Goal: Transaction & Acquisition: Purchase product/service

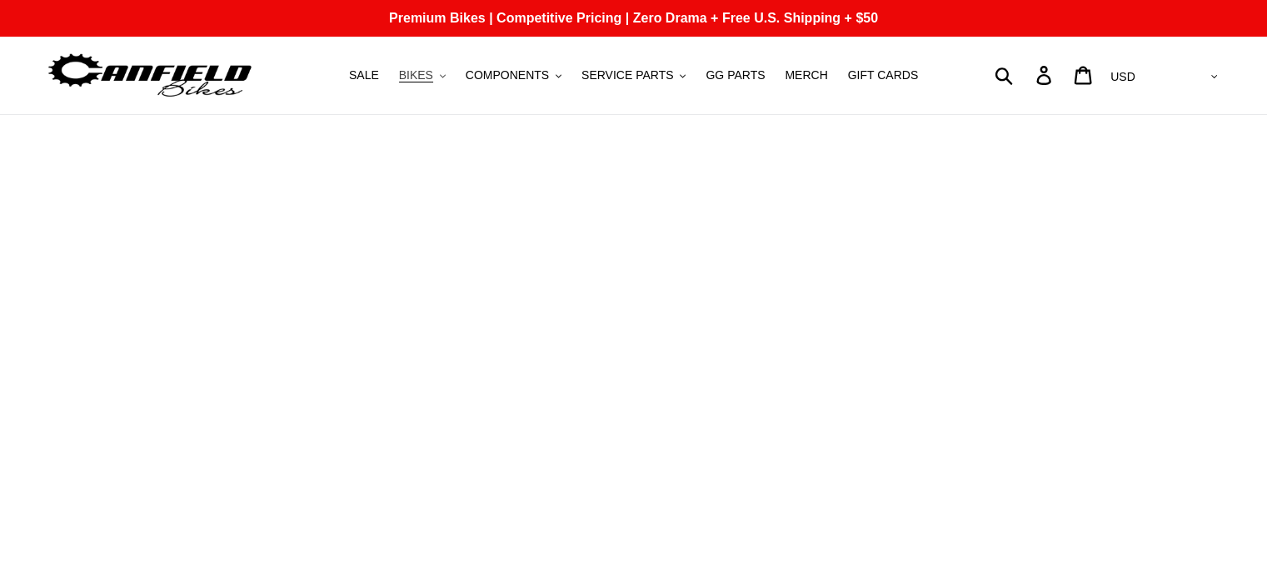
click at [450, 80] on button "BIKES .cls-1{fill:#231f20}" at bounding box center [422, 75] width 63 height 22
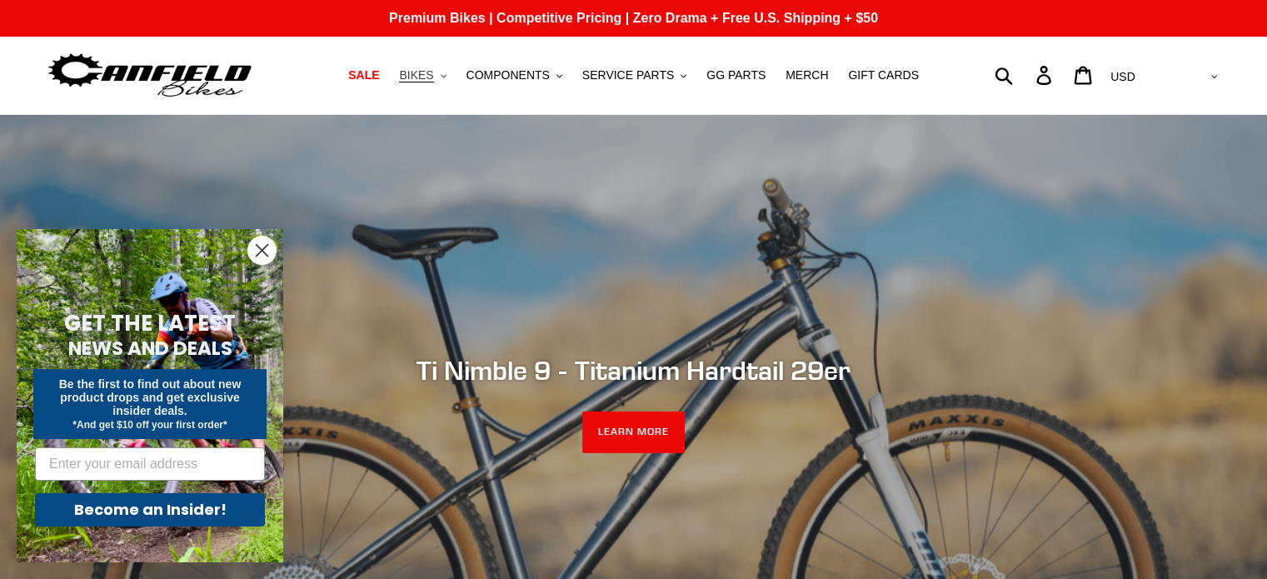
click at [450, 80] on button "BIKES .cls-1{fill:#231f20}" at bounding box center [422, 75] width 63 height 22
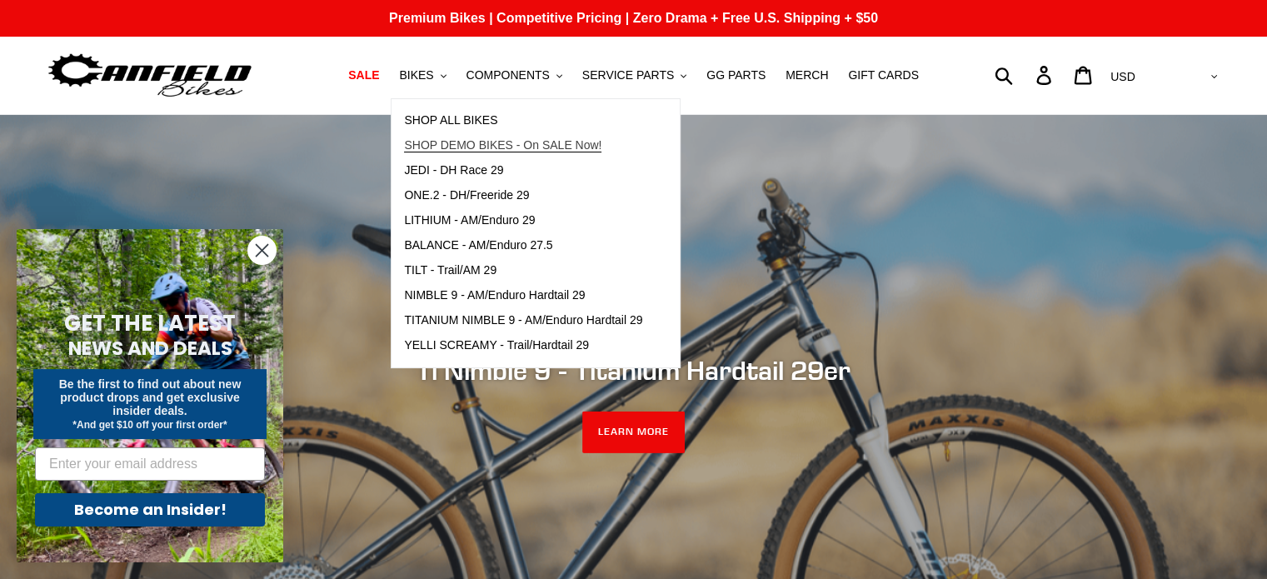
click at [501, 138] on span "SHOP DEMO BIKES - On SALE Now!" at bounding box center [502, 145] width 197 height 14
click at [483, 122] on span "SHOP ALL BIKES" at bounding box center [450, 120] width 93 height 14
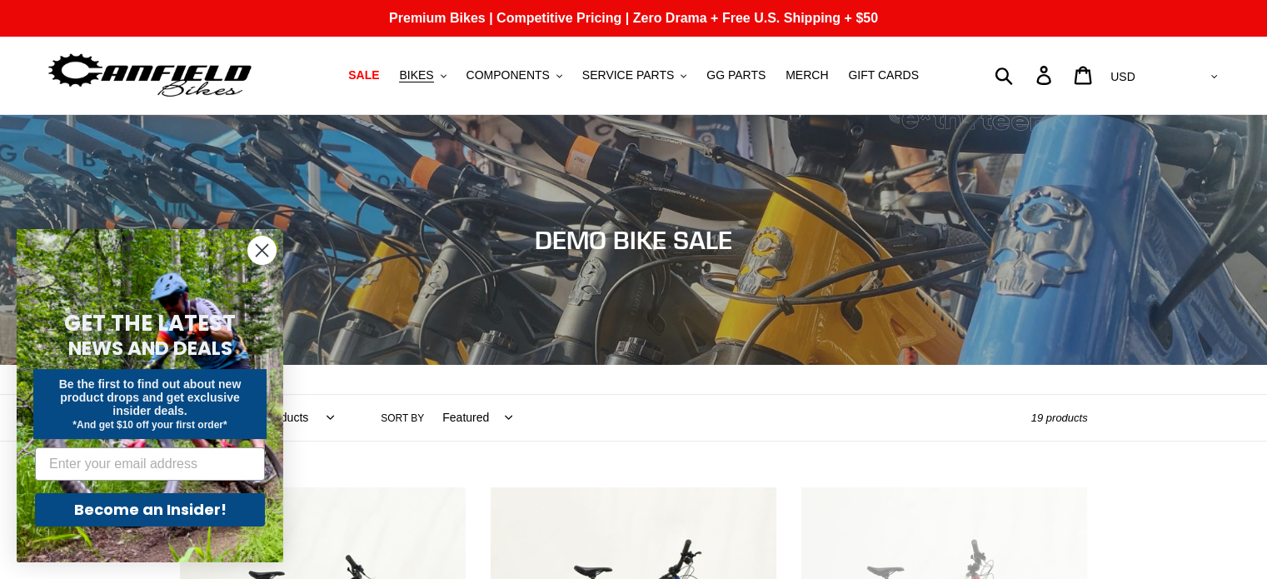
scroll to position [507, 0]
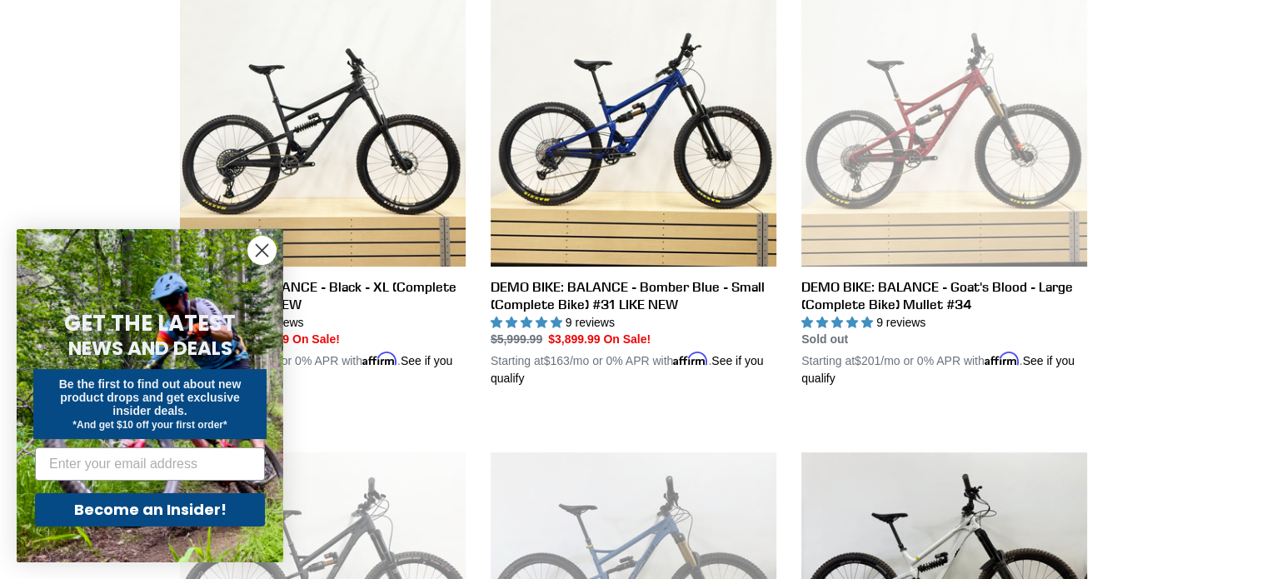
click at [263, 252] on icon "Close dialog" at bounding box center [263, 251] width 12 height 12
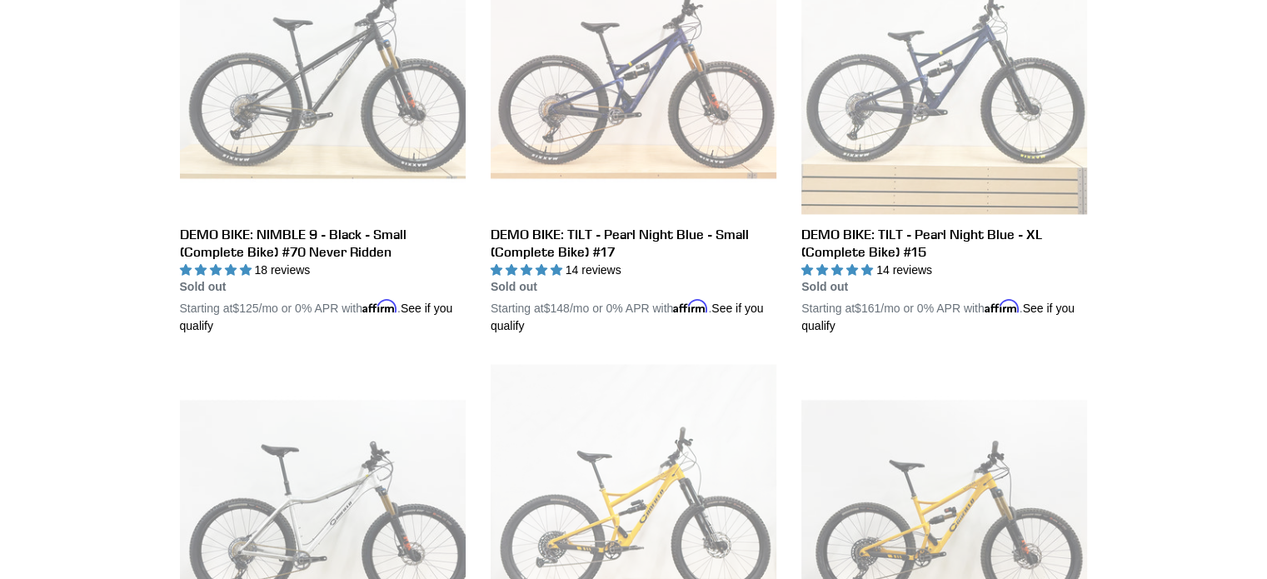
scroll to position [2963, 0]
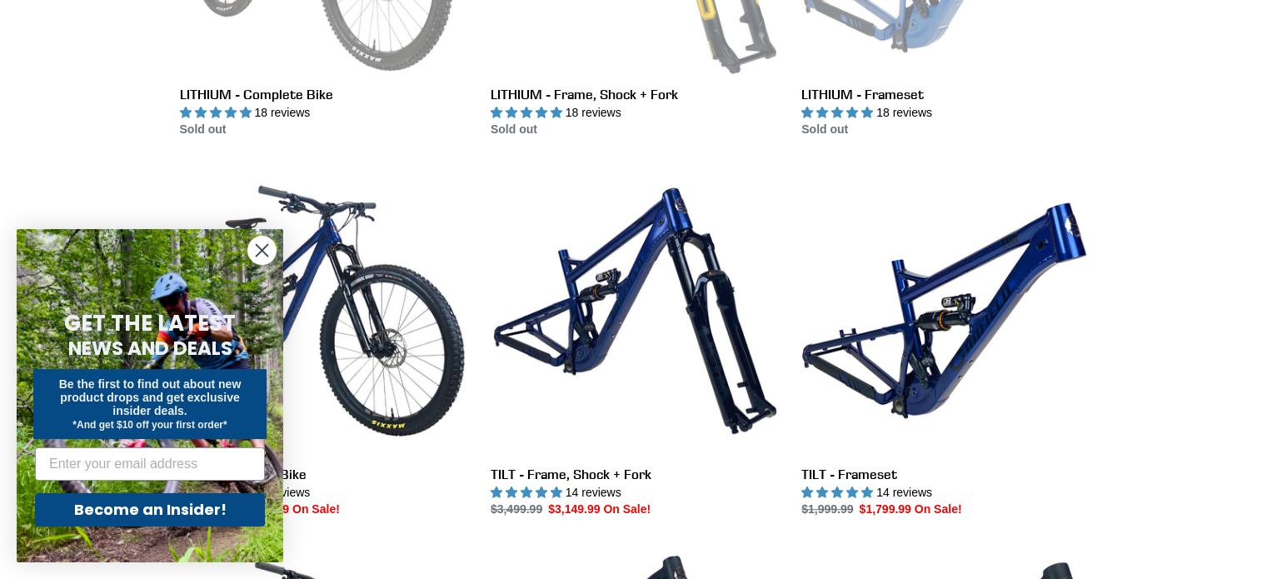
scroll to position [863, 0]
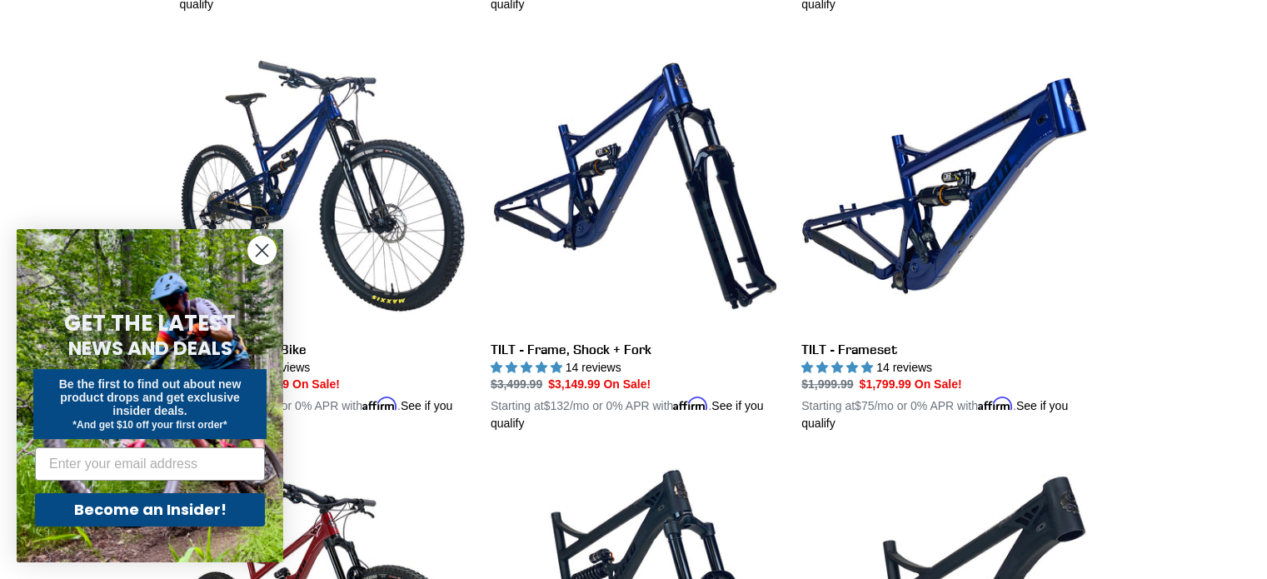
drag, startPoint x: 1276, startPoint y: 87, endPoint x: 1279, endPoint y: 133, distance: 46.7
click at [262, 252] on circle "Close dialog" at bounding box center [261, 250] width 27 height 27
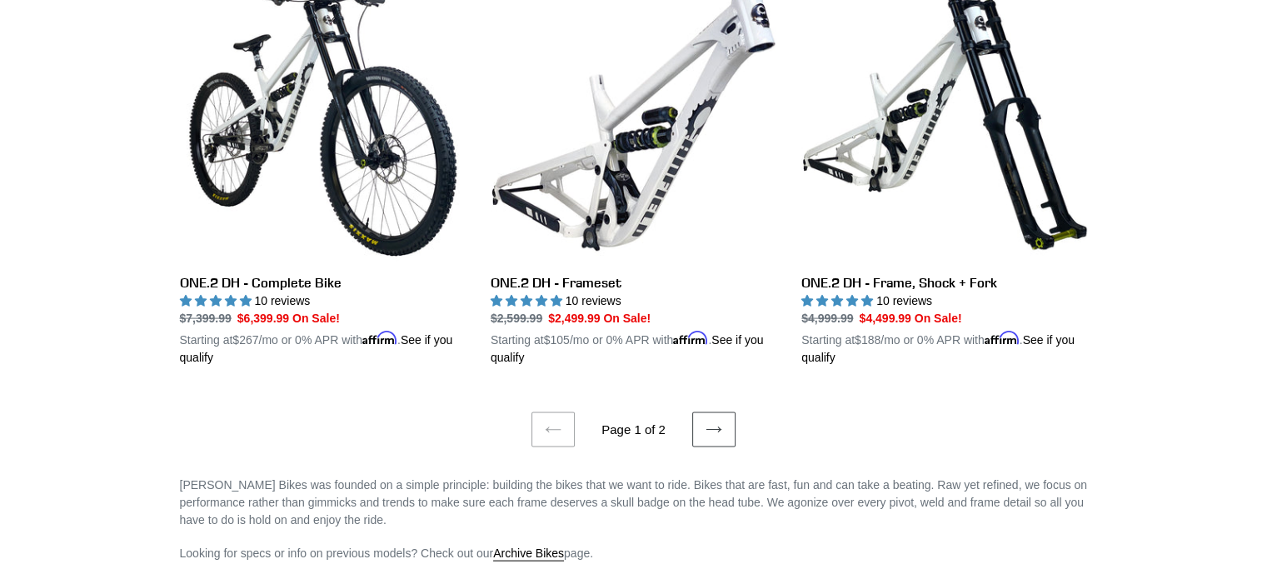
scroll to position [3574, 0]
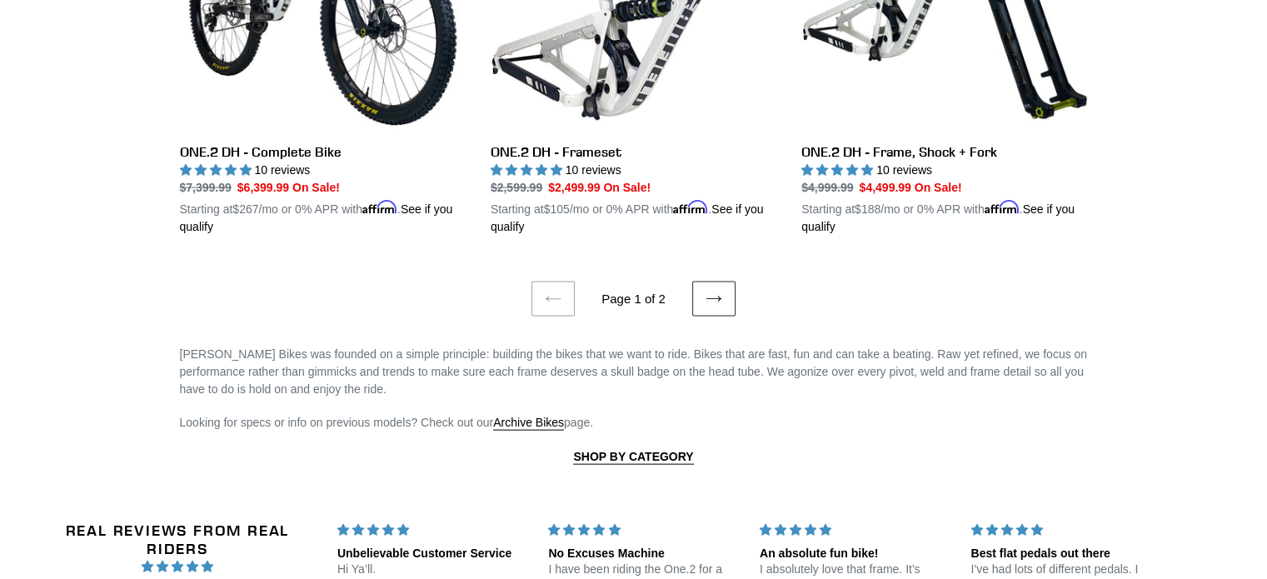
click at [696, 287] on link "Next page" at bounding box center [713, 299] width 43 height 35
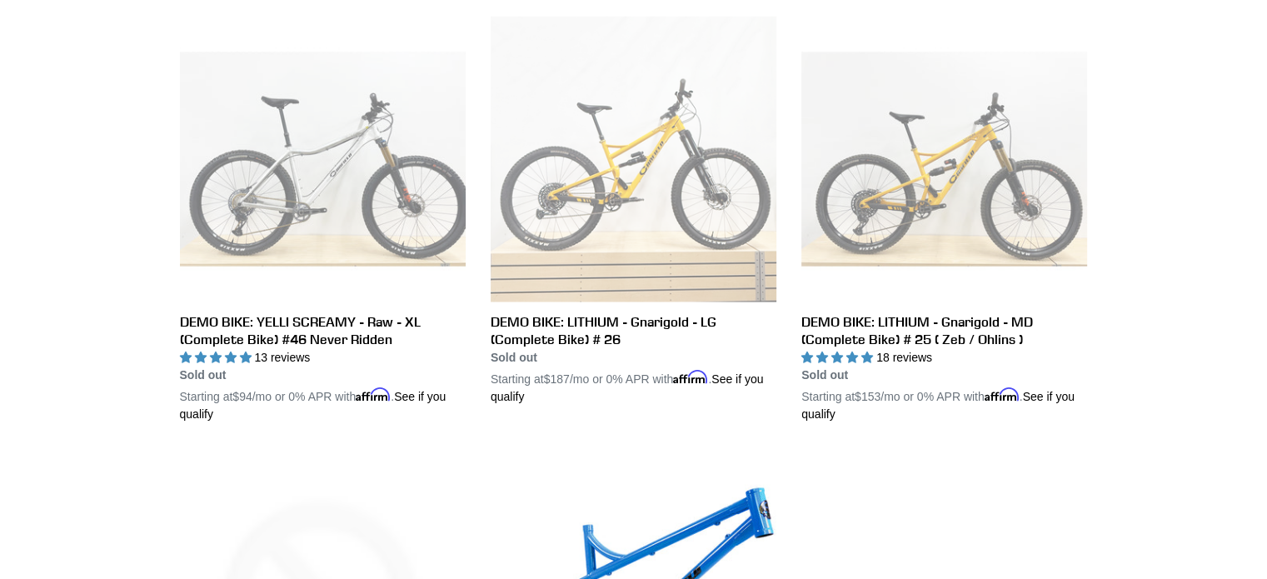
scroll to position [2776, 0]
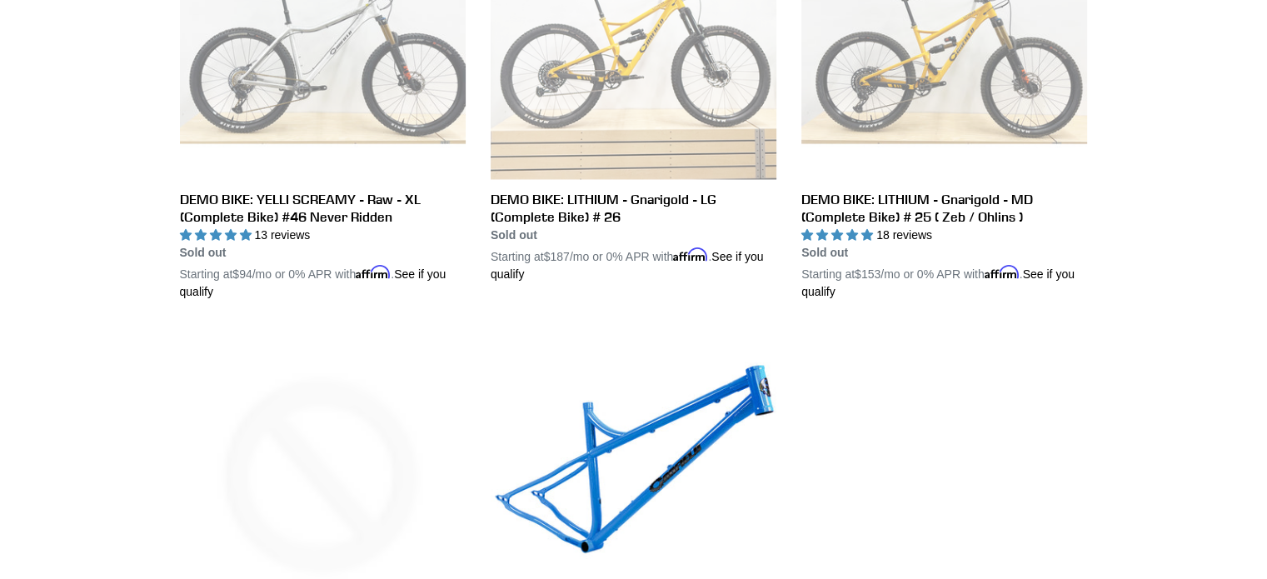
drag, startPoint x: 1279, startPoint y: 59, endPoint x: 1261, endPoint y: 412, distance: 353.7
